Goal: Complete application form: Complete application form

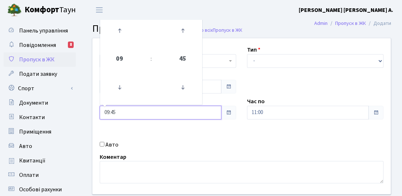
click at [115, 111] on input "09:45" at bounding box center [161, 113] width 122 height 14
click at [121, 81] on icon at bounding box center [120, 88] width 20 height 20
click at [121, 86] on icon at bounding box center [120, 88] width 20 height 20
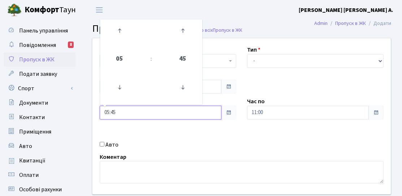
click at [169, 87] on td at bounding box center [182, 87] width 37 height 31
click at [179, 86] on icon at bounding box center [183, 88] width 20 height 20
click at [121, 34] on icon at bounding box center [120, 31] width 20 height 20
click at [188, 91] on icon at bounding box center [183, 88] width 20 height 20
click at [178, 91] on icon at bounding box center [183, 88] width 20 height 20
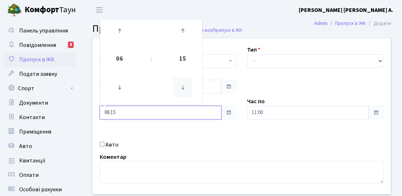
type input "06:00"
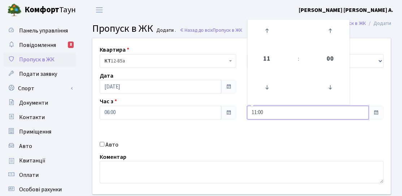
drag, startPoint x: 291, startPoint y: 113, endPoint x: 282, endPoint y: 91, distance: 23.0
click at [291, 113] on input "11:00" at bounding box center [308, 113] width 122 height 14
click at [268, 26] on icon at bounding box center [267, 31] width 20 height 20
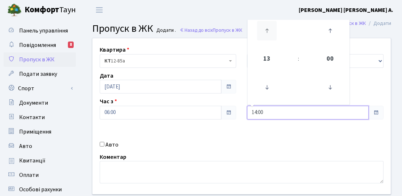
click at [268, 26] on icon at bounding box center [267, 31] width 20 height 20
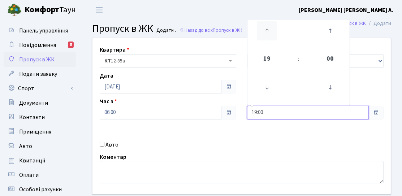
click at [268, 26] on icon at bounding box center [267, 31] width 20 height 20
click at [266, 34] on icon at bounding box center [267, 31] width 20 height 20
type input "21:00"
click at [221, 103] on div "Час з 06:00" at bounding box center [167, 108] width 147 height 22
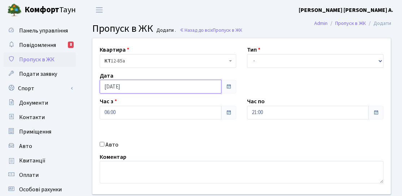
click at [189, 93] on input "[DATE]" at bounding box center [161, 87] width 122 height 14
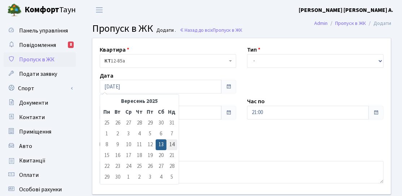
click at [170, 141] on td "14" at bounding box center [172, 145] width 11 height 11
type input "14.09.2025"
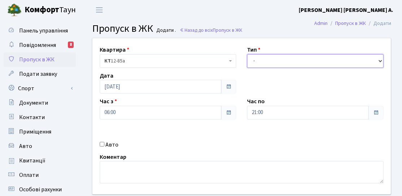
click at [262, 65] on select "- Доставка Таксі Гості Сервіс" at bounding box center [315, 61] width 137 height 14
select select "3"
click at [247, 54] on select "- Доставка Таксі Гості Сервіс" at bounding box center [315, 61] width 137 height 14
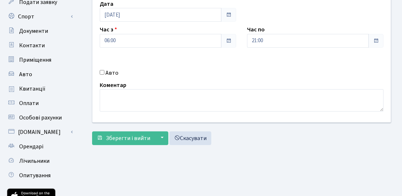
scroll to position [72, 0]
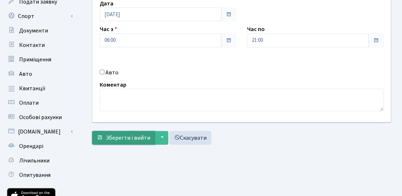
click at [140, 135] on span "Зберегти і вийти" at bounding box center [128, 138] width 44 height 8
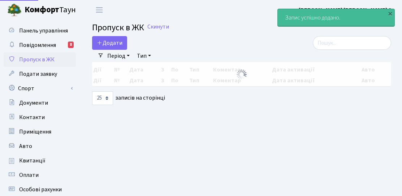
select select "25"
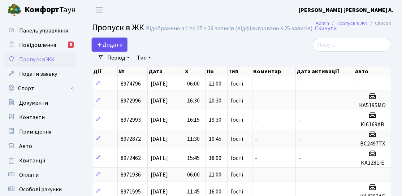
click at [111, 51] on link "Додати" at bounding box center [109, 45] width 35 height 14
click at [111, 41] on span "Додати" at bounding box center [110, 45] width 26 height 8
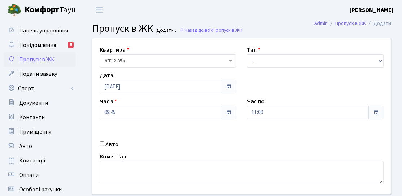
click at [118, 145] on div "Авто" at bounding box center [167, 144] width 147 height 9
click at [117, 145] on div "Авто" at bounding box center [167, 144] width 147 height 9
click at [107, 145] on label "Авто" at bounding box center [112, 144] width 13 height 9
click at [104, 145] on input "Авто" at bounding box center [102, 144] width 5 height 5
checkbox input "true"
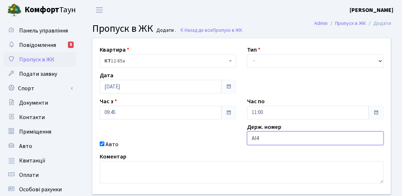
type input "АІ4143РХ"
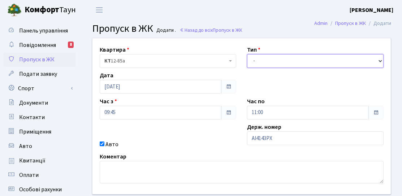
click at [274, 65] on select "- Доставка Таксі Гості Сервіс" at bounding box center [315, 61] width 137 height 14
select select "3"
click at [247, 54] on select "- Доставка Таксі Гості Сервіс" at bounding box center [315, 61] width 137 height 14
click at [266, 95] on div "Квартира <b>КТ</b>&nbsp;&nbsp;&nbsp;&nbsp;12-85а КТ 12-85а Тип - Доставка Таксі…" at bounding box center [241, 116] width 309 height 156
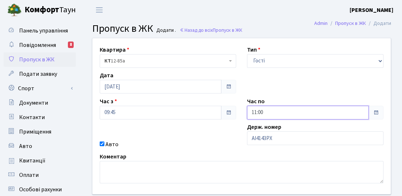
click at [259, 106] on input "11:00" at bounding box center [308, 113] width 122 height 14
click at [268, 19] on header "[PERSON_NAME] [PERSON_NAME] Мій обліковий запис Вийти" at bounding box center [201, 10] width 402 height 20
click at [267, 28] on h3 "Пропуск в ЖК Додати . Назад до всіх Пропуск в ЖК" at bounding box center [241, 29] width 299 height 12
click at [275, 117] on input "11:00" at bounding box center [308, 113] width 122 height 14
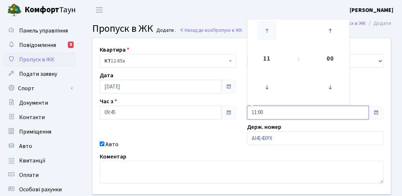
click at [268, 32] on icon at bounding box center [267, 31] width 20 height 20
type input "14:00"
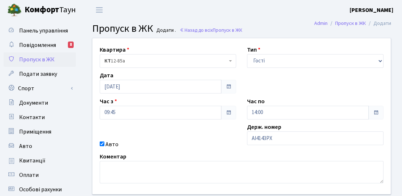
click at [215, 139] on div "Квартира <b>КТ</b>&nbsp;&nbsp;&nbsp;&nbsp;12-85а КТ 12-85а Тип - Доставка Таксі…" at bounding box center [241, 116] width 309 height 156
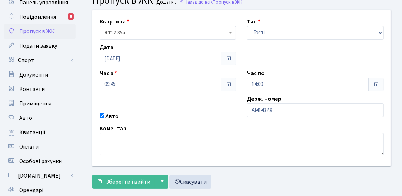
scroll to position [72, 0]
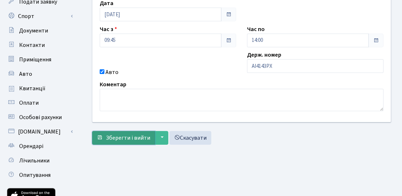
click at [124, 141] on span "Зберегти і вийти" at bounding box center [128, 138] width 44 height 8
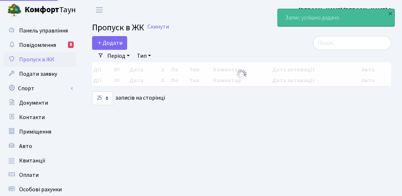
select select "25"
